Goal: Navigation & Orientation: Find specific page/section

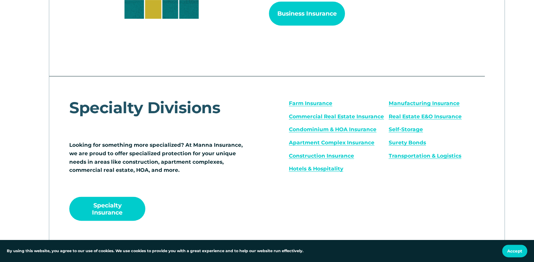
scroll to position [950, 0]
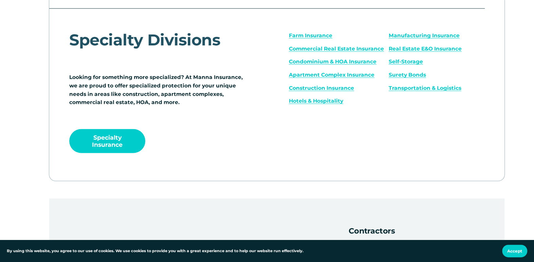
click at [118, 140] on link "Specialty Insurance" at bounding box center [107, 141] width 76 height 24
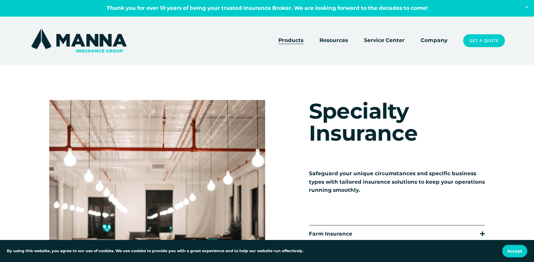
click at [437, 39] on link "Company" at bounding box center [433, 40] width 26 height 9
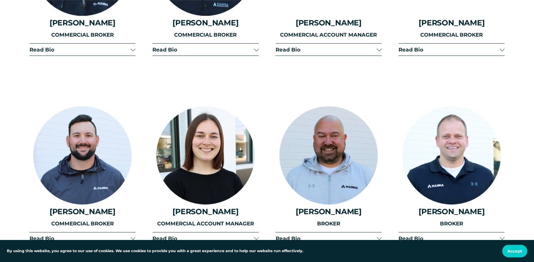
scroll to position [1424, 0]
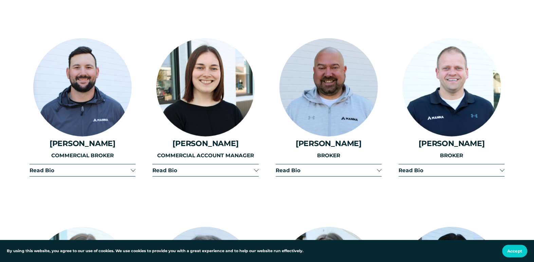
click at [47, 167] on span "Read Bio" at bounding box center [80, 170] width 101 height 6
